Goal: Task Accomplishment & Management: Manage account settings

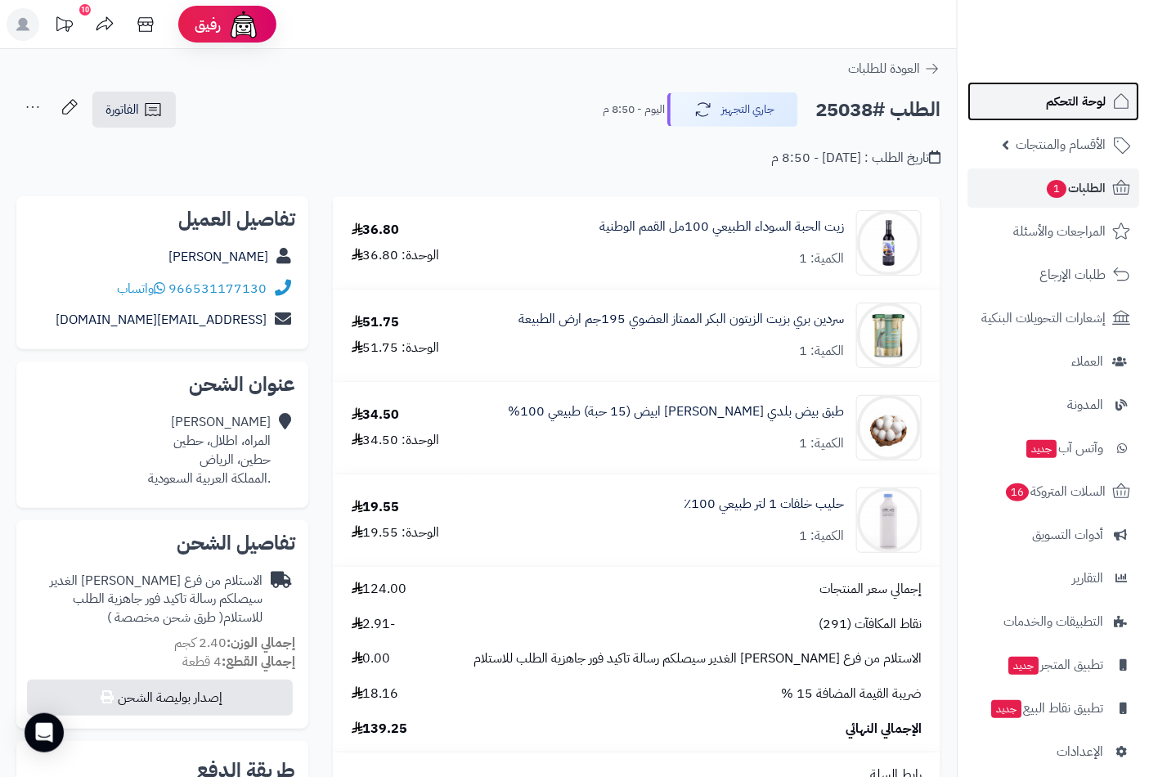
click at [1068, 103] on span "لوحة التحكم" at bounding box center [1076, 101] width 60 height 23
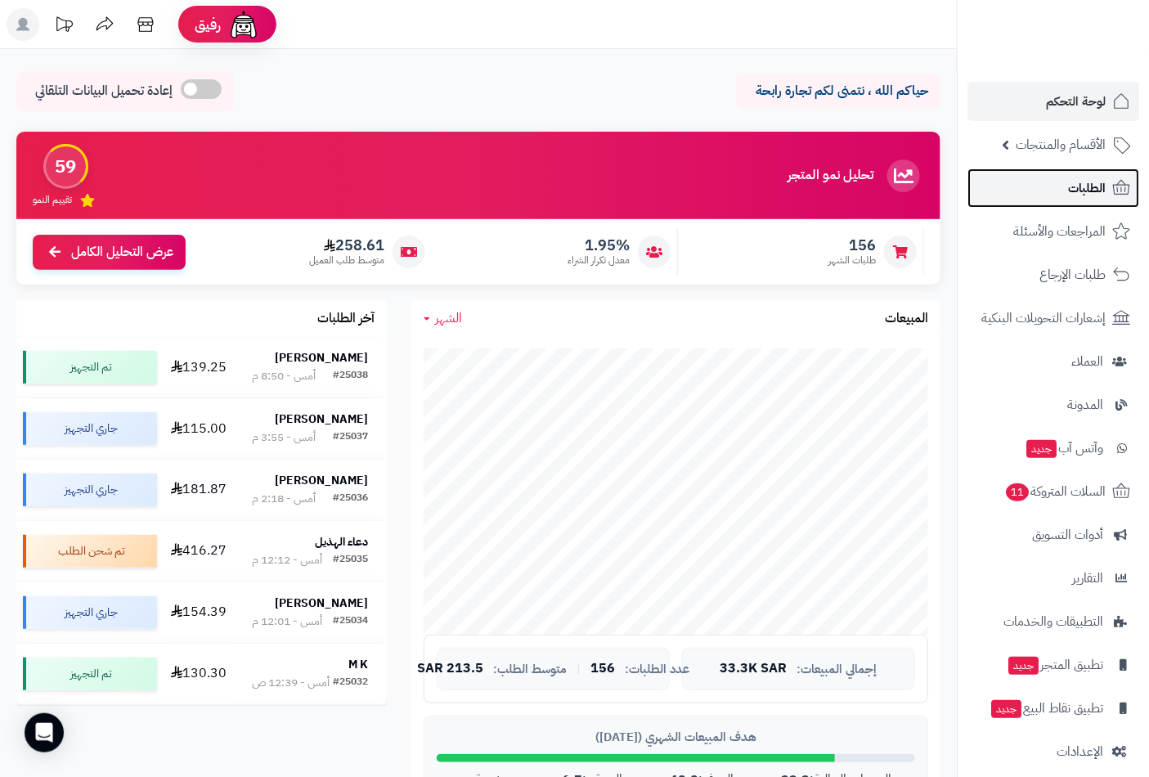
click at [1079, 188] on span "الطلبات" at bounding box center [1087, 188] width 38 height 23
click at [1074, 182] on span "الطلبات" at bounding box center [1087, 188] width 38 height 23
